Goal: Information Seeking & Learning: Check status

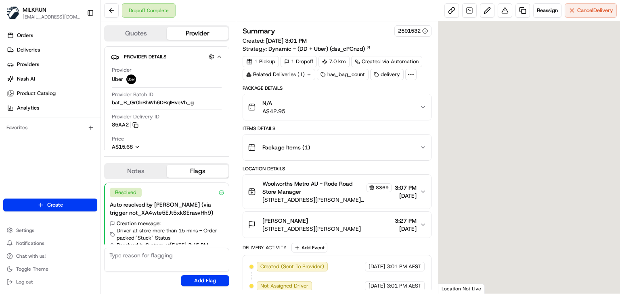
scroll to position [28, 0]
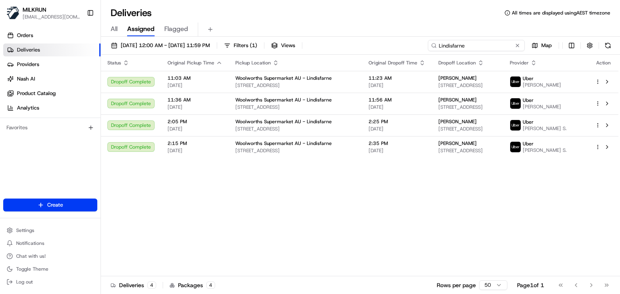
click at [503, 44] on input "Lindisfarne" at bounding box center [476, 45] width 97 height 11
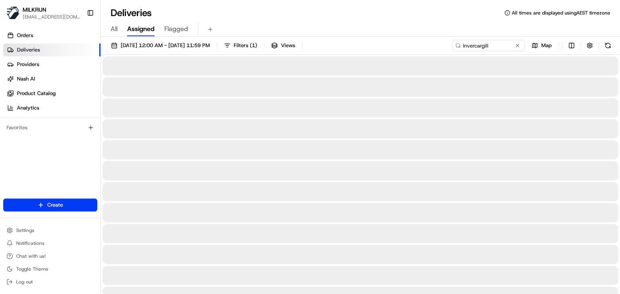
click at [411, 20] on div "All Assigned Flagged" at bounding box center [360, 27] width 519 height 17
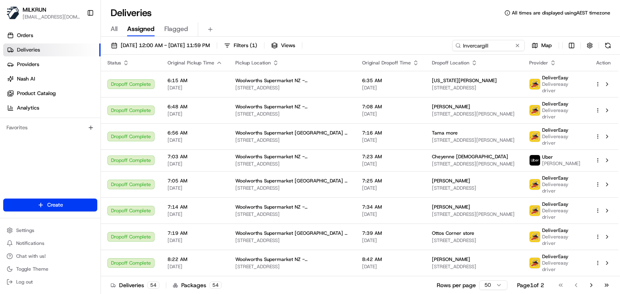
click at [312, 0] on div "Deliveries All times are displayed using AEST timezone All Assigned Flagged 18/…" at bounding box center [360, 147] width 519 height 294
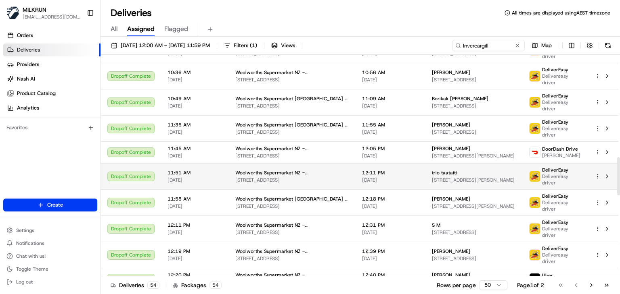
scroll to position [487, 0]
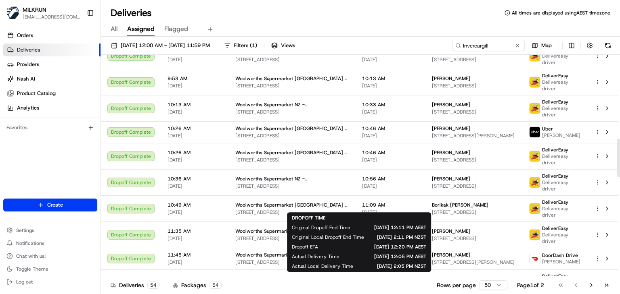
click at [348, 23] on div "All Assigned Flagged" at bounding box center [360, 30] width 519 height 14
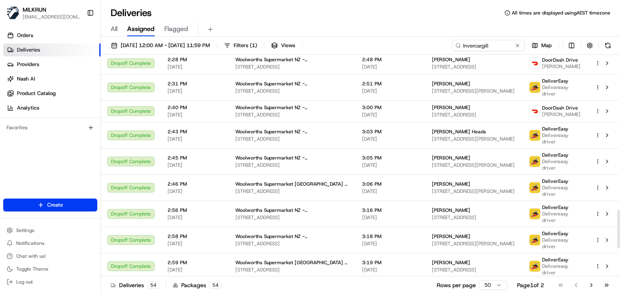
scroll to position [1062, 0]
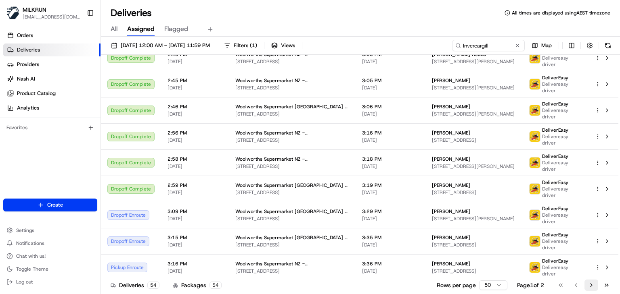
click at [590, 284] on button "Go to next page" at bounding box center [591, 285] width 14 height 11
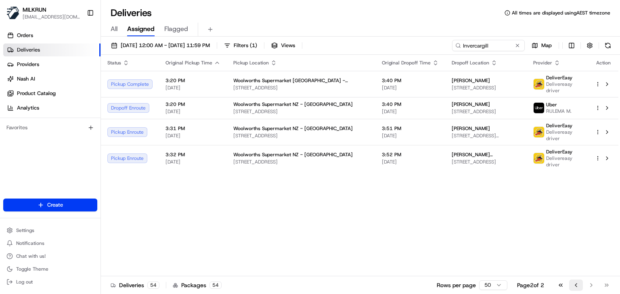
click at [578, 283] on button "Go to previous page" at bounding box center [576, 285] width 14 height 11
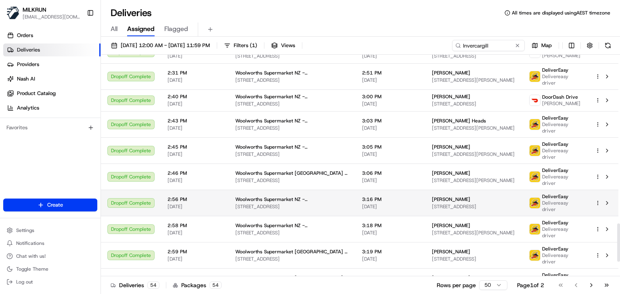
scroll to position [970, 0]
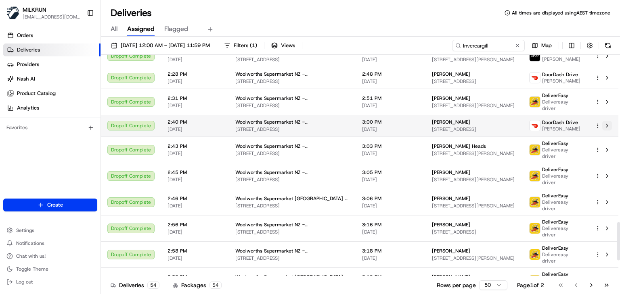
click at [603, 121] on button at bounding box center [607, 126] width 10 height 10
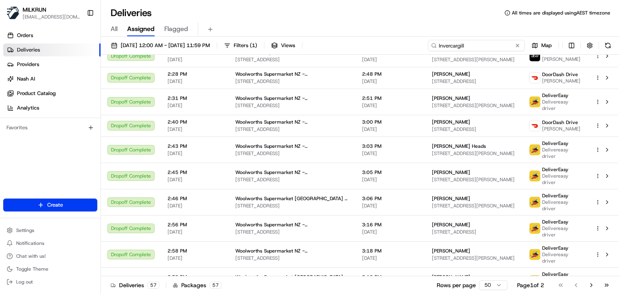
click at [498, 46] on input "Invercargill" at bounding box center [476, 45] width 97 height 11
paste input "Dunedin Centra"
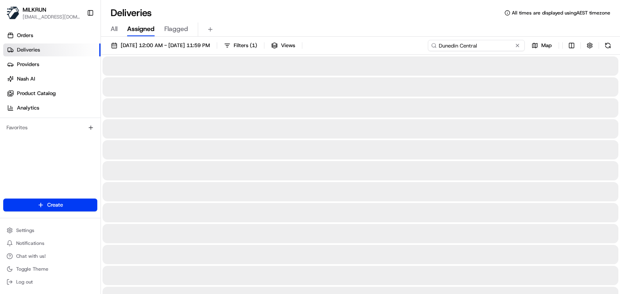
type input "Dunedin Central"
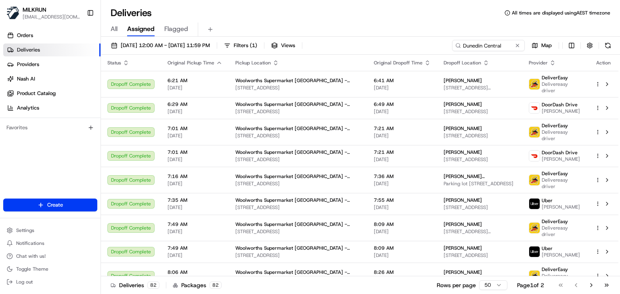
click at [383, 15] on div "Deliveries All times are displayed using AEST timezone" at bounding box center [360, 12] width 519 height 13
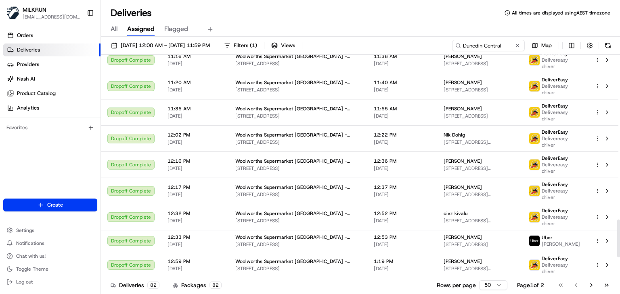
scroll to position [1070, 0]
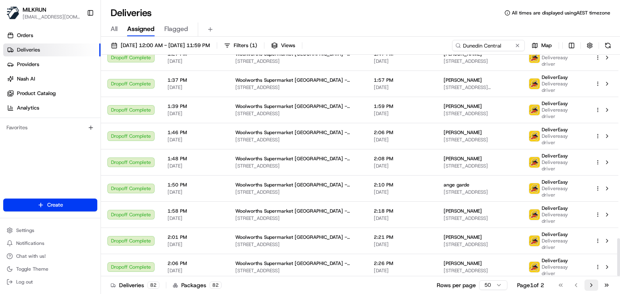
click at [589, 281] on button "Go to next page" at bounding box center [591, 285] width 14 height 11
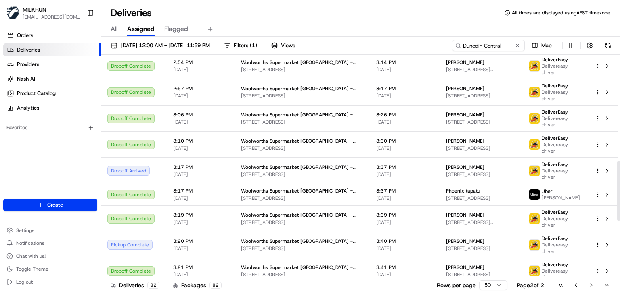
scroll to position [397, 0]
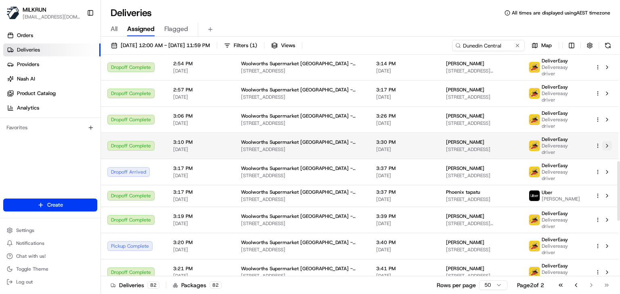
click at [605, 146] on button at bounding box center [607, 146] width 10 height 10
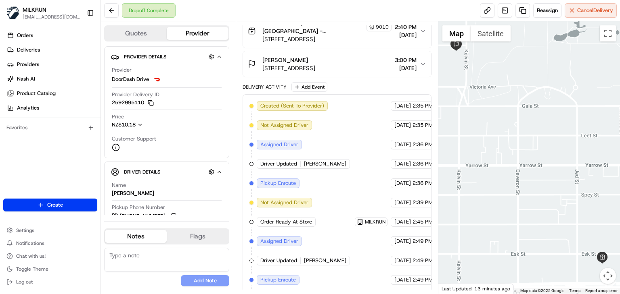
scroll to position [256, 0]
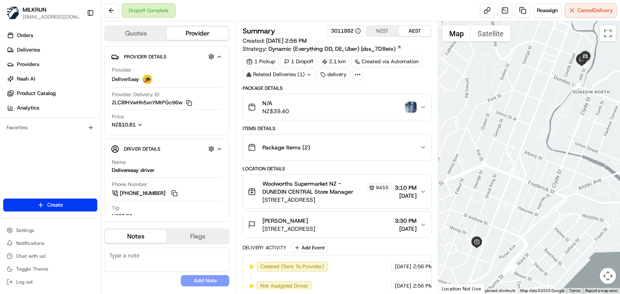
click at [413, 105] on img "button" at bounding box center [410, 107] width 11 height 11
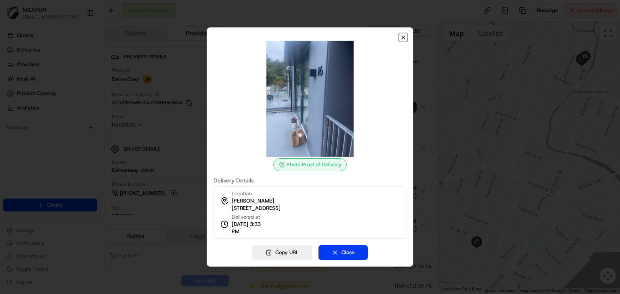
click at [405, 34] on icon "button" at bounding box center [403, 37] width 6 height 6
